Goal: Information Seeking & Learning: Learn about a topic

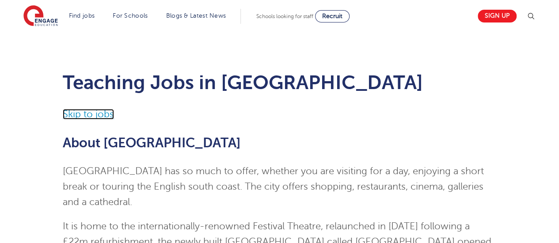
click at [92, 115] on link "Skip to jobs" at bounding box center [88, 114] width 51 height 11
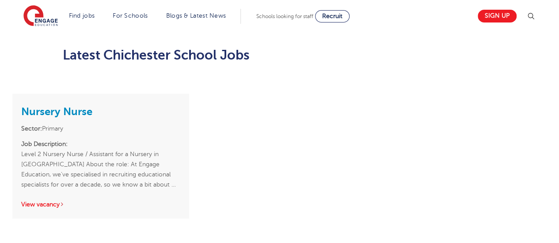
scroll to position [756, 0]
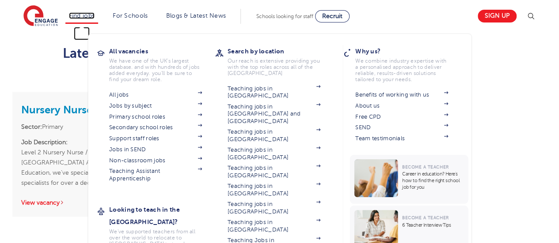
click at [79, 19] on link "Find jobs" at bounding box center [82, 15] width 26 height 7
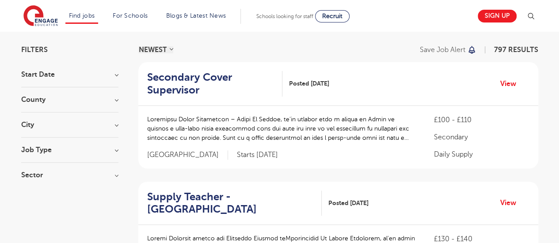
scroll to position [77, 0]
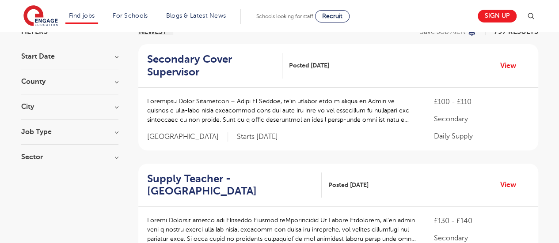
click at [117, 86] on div "County London 558 Hertfordshire 124 Leeds 31 Kirklees 14 East Sussex 9 Show more" at bounding box center [69, 86] width 97 height 16
click at [116, 82] on h3 "County" at bounding box center [69, 81] width 97 height 7
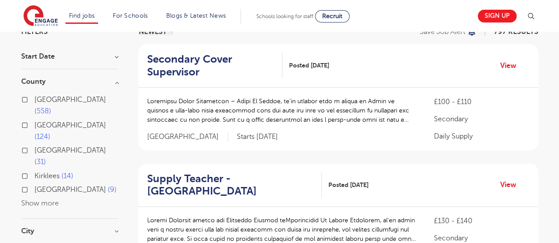
click at [44, 200] on button "Show more" at bounding box center [40, 204] width 38 height 8
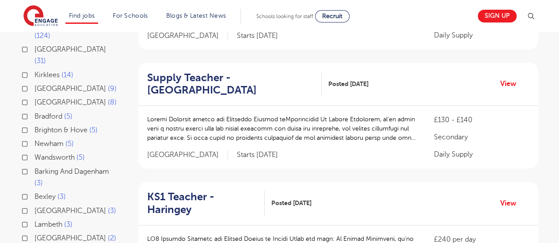
scroll to position [147, 0]
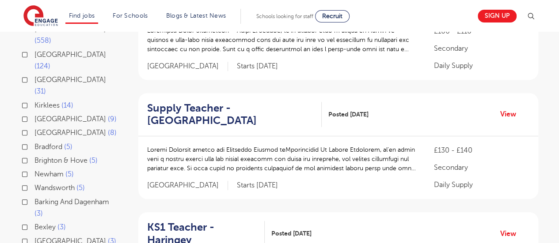
click at [60, 129] on span "West Sussex" at bounding box center [70, 133] width 72 height 8
click at [40, 129] on input "West Sussex 8" at bounding box center [37, 132] width 6 height 6
checkbox input "true"
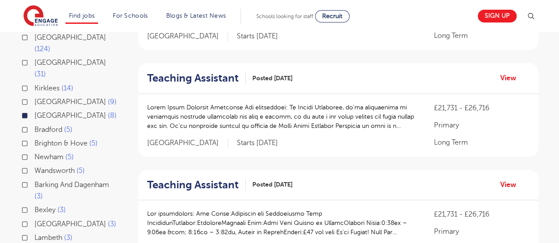
scroll to position [170, 0]
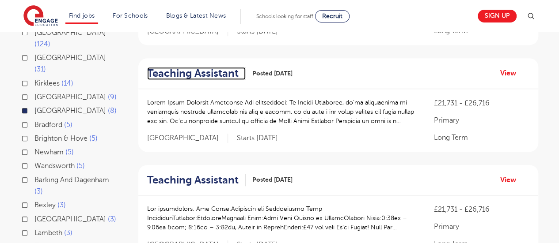
click at [216, 73] on h2 "Teaching Assistant" at bounding box center [192, 73] width 91 height 13
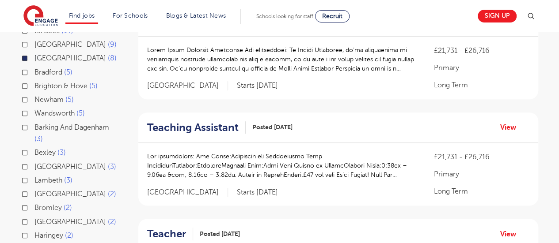
scroll to position [0, 0]
